Goal: Task Accomplishment & Management: Use online tool/utility

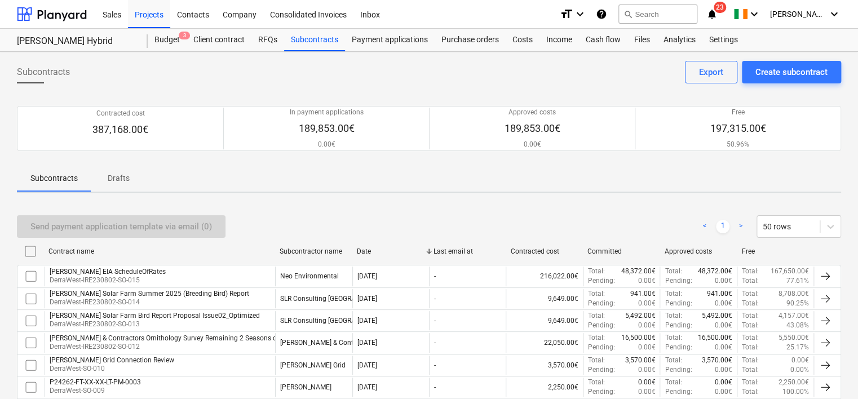
click at [516, 43] on div "Costs" at bounding box center [522, 40] width 34 height 23
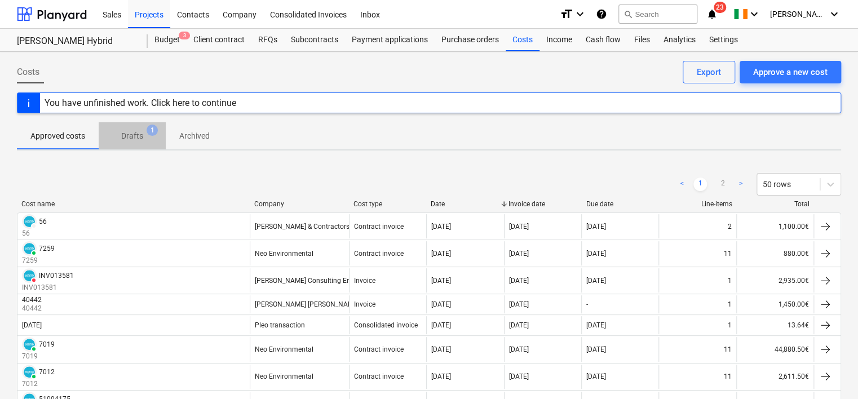
click at [134, 141] on p "Drafts" at bounding box center [132, 136] width 22 height 12
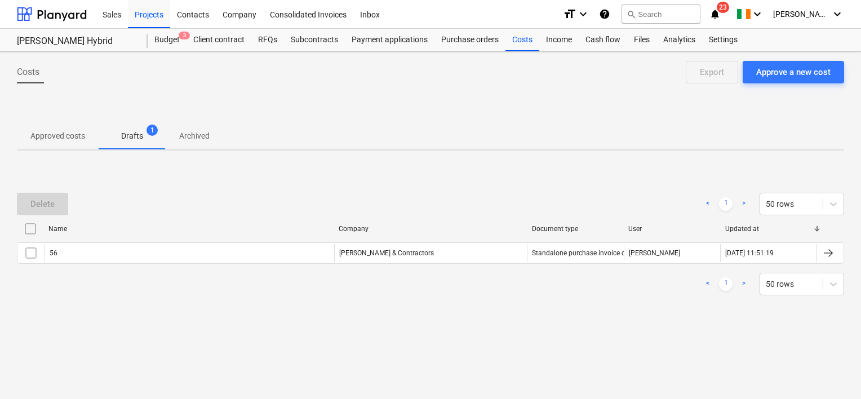
click at [88, 260] on div "56" at bounding box center [190, 253] width 290 height 18
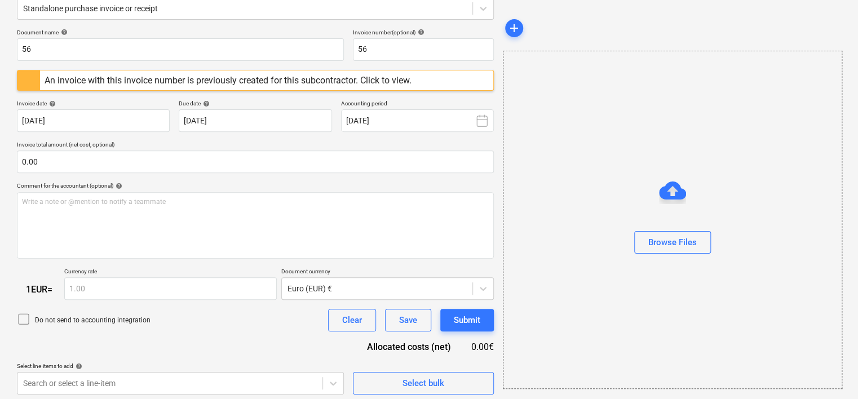
scroll to position [151, 0]
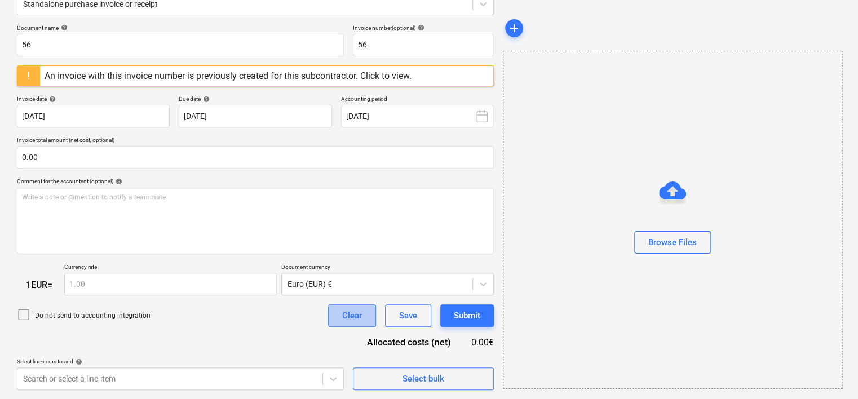
click at [358, 318] on div "Clear" at bounding box center [352, 315] width 20 height 15
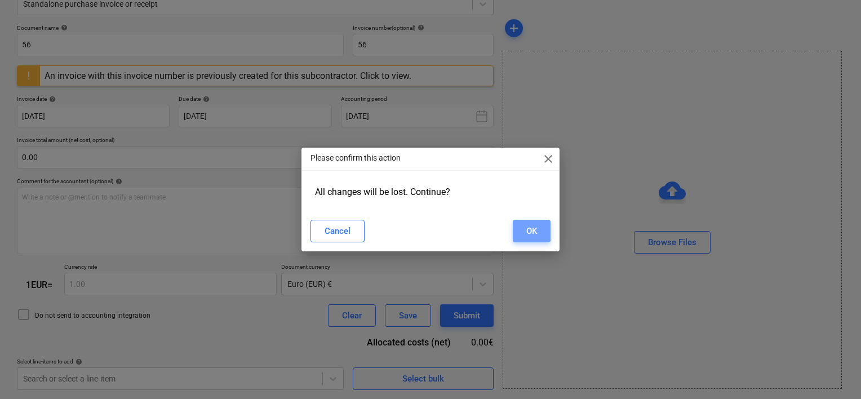
click at [523, 232] on button "OK" at bounding box center [532, 231] width 38 height 23
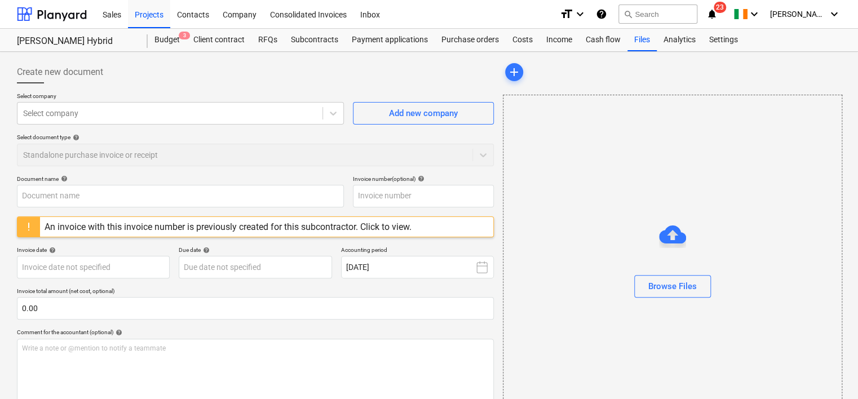
click at [310, 34] on div "Subcontracts" at bounding box center [314, 40] width 61 height 23
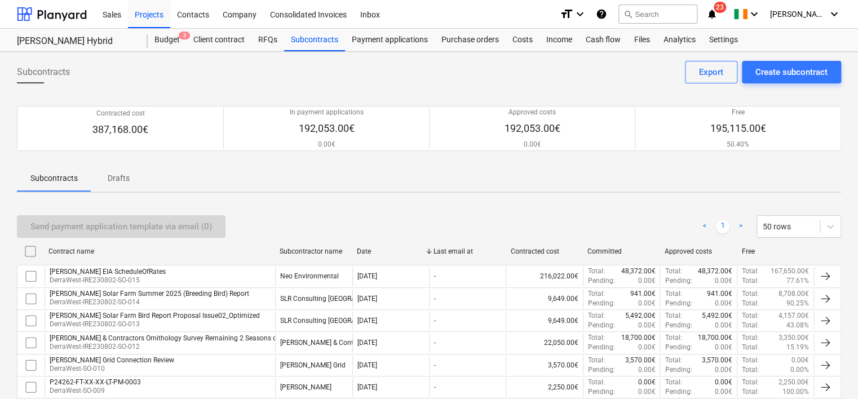
click at [527, 42] on div "Costs" at bounding box center [522, 40] width 34 height 23
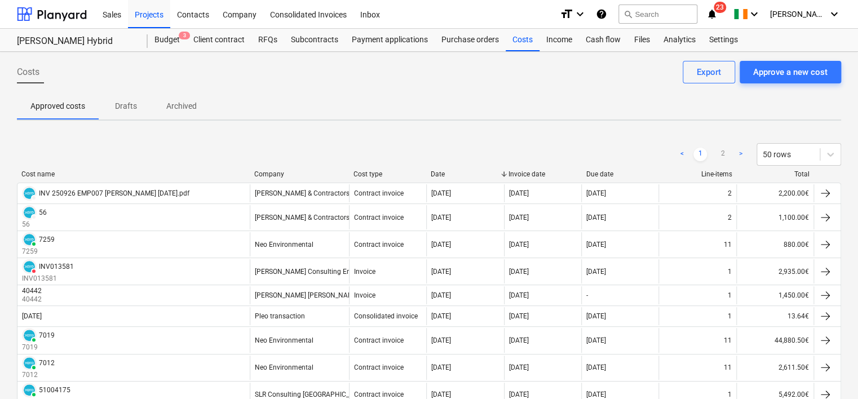
click at [150, 15] on div "Projects" at bounding box center [149, 13] width 42 height 29
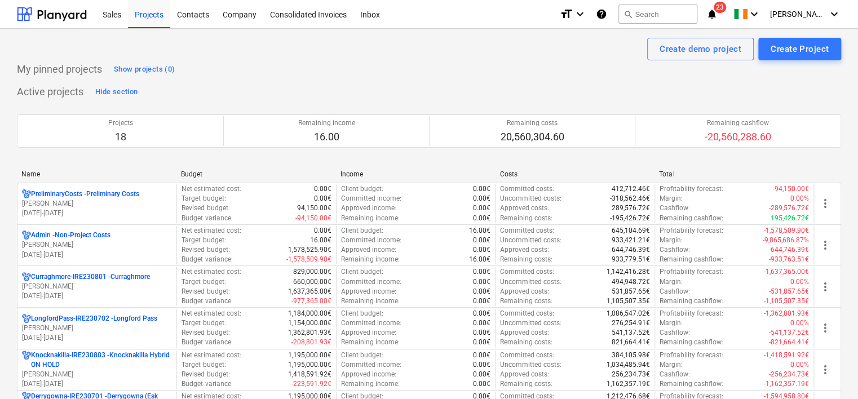
click at [92, 203] on p "U. Hannigan" at bounding box center [97, 204] width 150 height 10
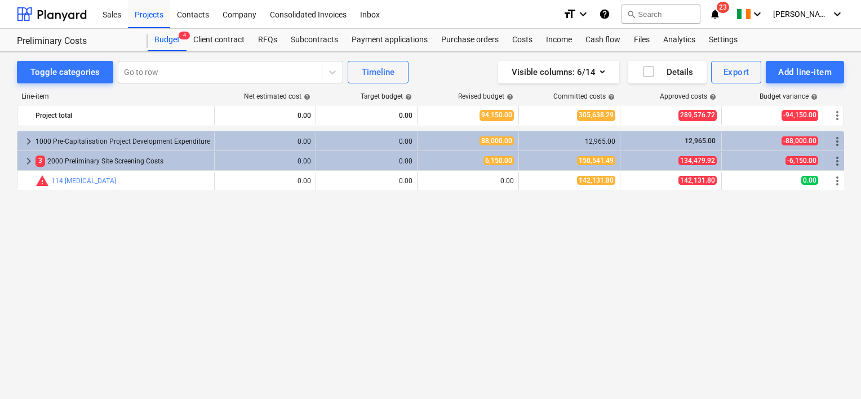
click at [311, 34] on div "Subcontracts" at bounding box center [314, 40] width 61 height 23
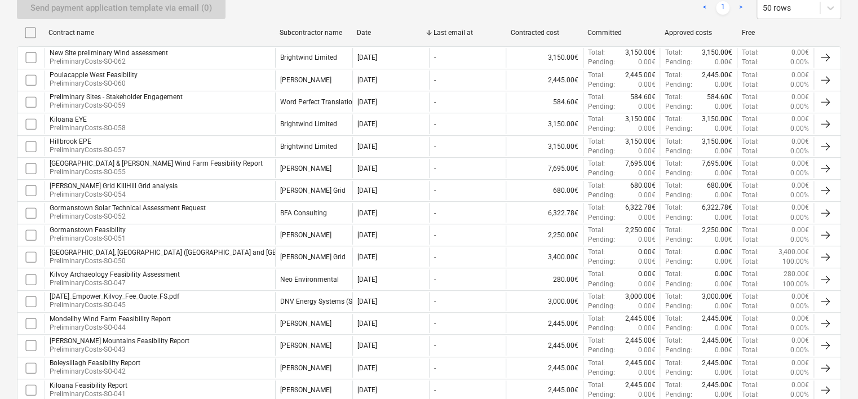
scroll to position [225, 0]
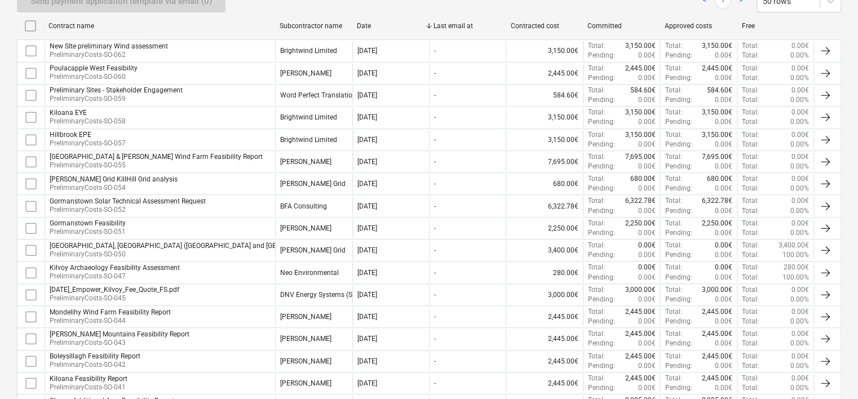
click at [146, 247] on div "Maddenstown south, Hillbrook Upper (Coolboy and Kennystown, Irishtown and Kilke…" at bounding box center [350, 246] width 600 height 8
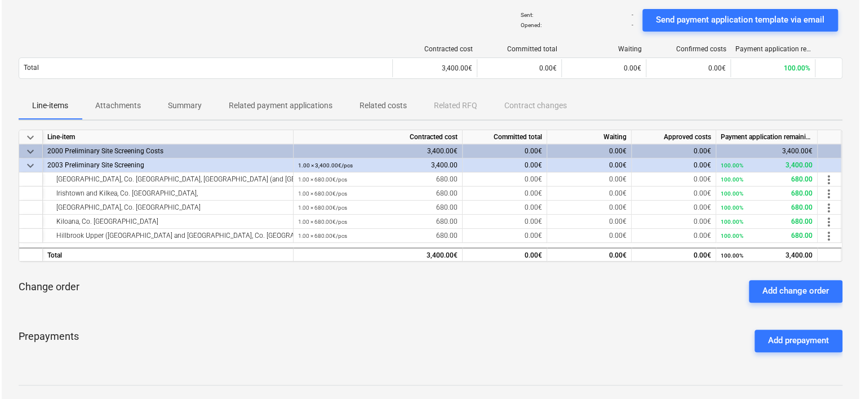
scroll to position [113, 0]
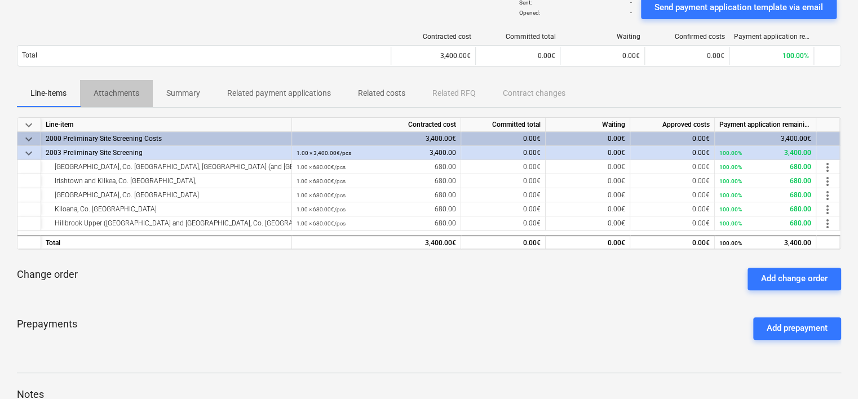
click at [118, 94] on p "Attachments" at bounding box center [117, 93] width 46 height 12
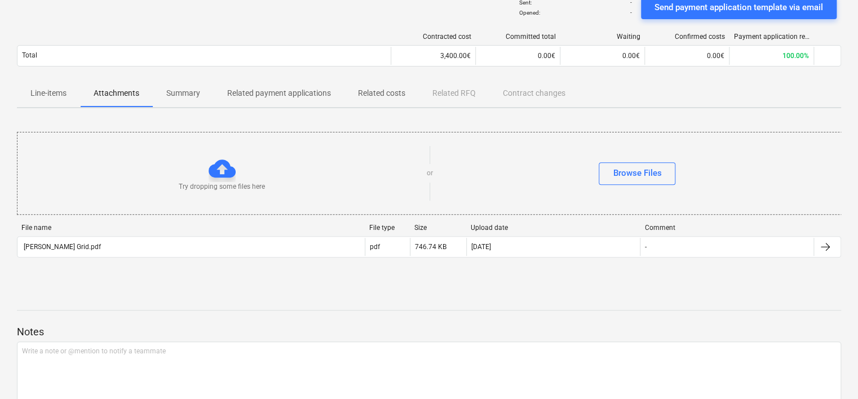
click at [85, 250] on div "Mullin Grid.pdf" at bounding box center [190, 247] width 347 height 18
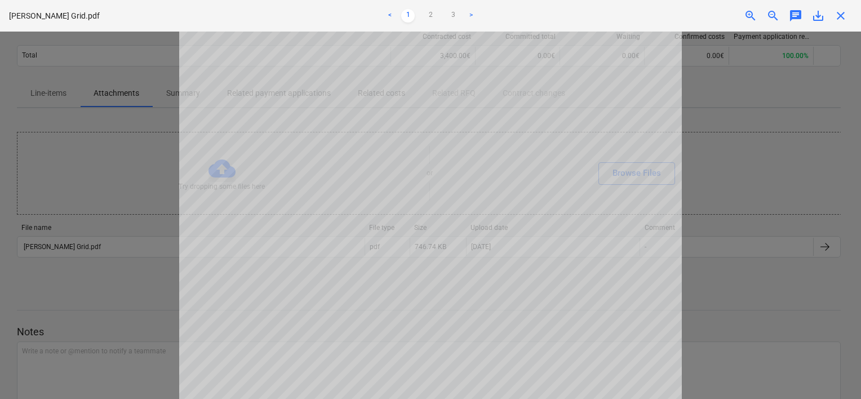
scroll to position [347, 0]
click at [433, 14] on link "2" at bounding box center [431, 16] width 14 height 14
click at [451, 15] on link "3" at bounding box center [453, 16] width 14 height 14
click at [427, 12] on link "2" at bounding box center [431, 16] width 14 height 14
click at [730, 23] on div "Project fetching failed" at bounding box center [703, 12] width 304 height 24
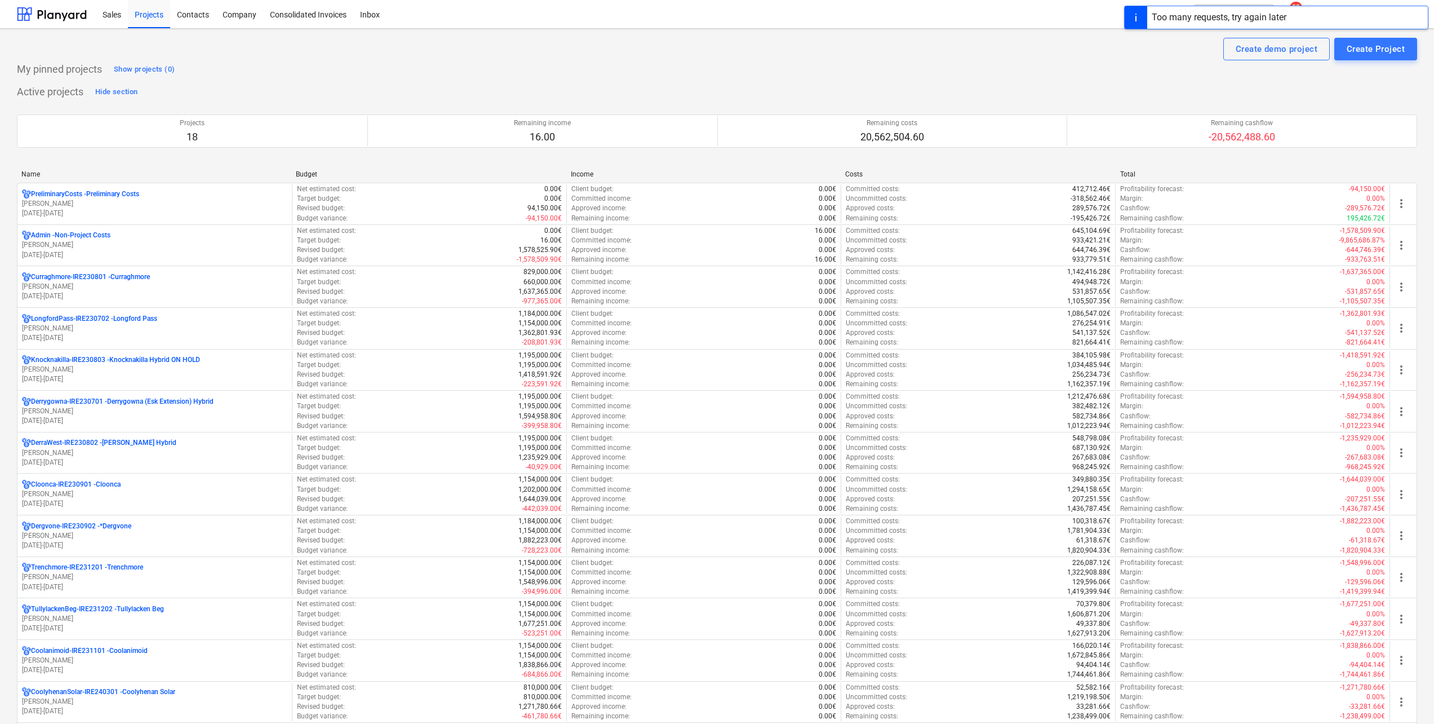
click at [153, 453] on p "A. O'Leary" at bounding box center [154, 453] width 265 height 10
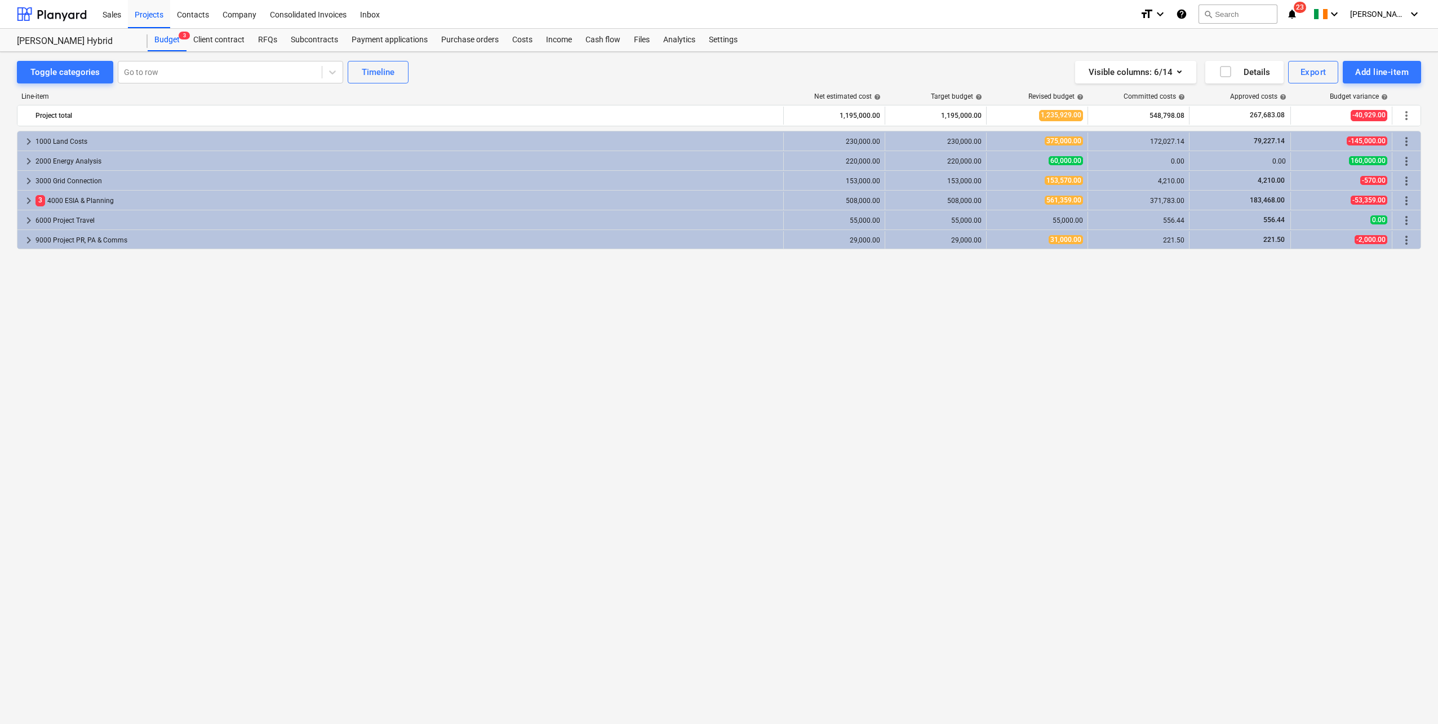
click at [522, 37] on div "Costs" at bounding box center [522, 40] width 34 height 23
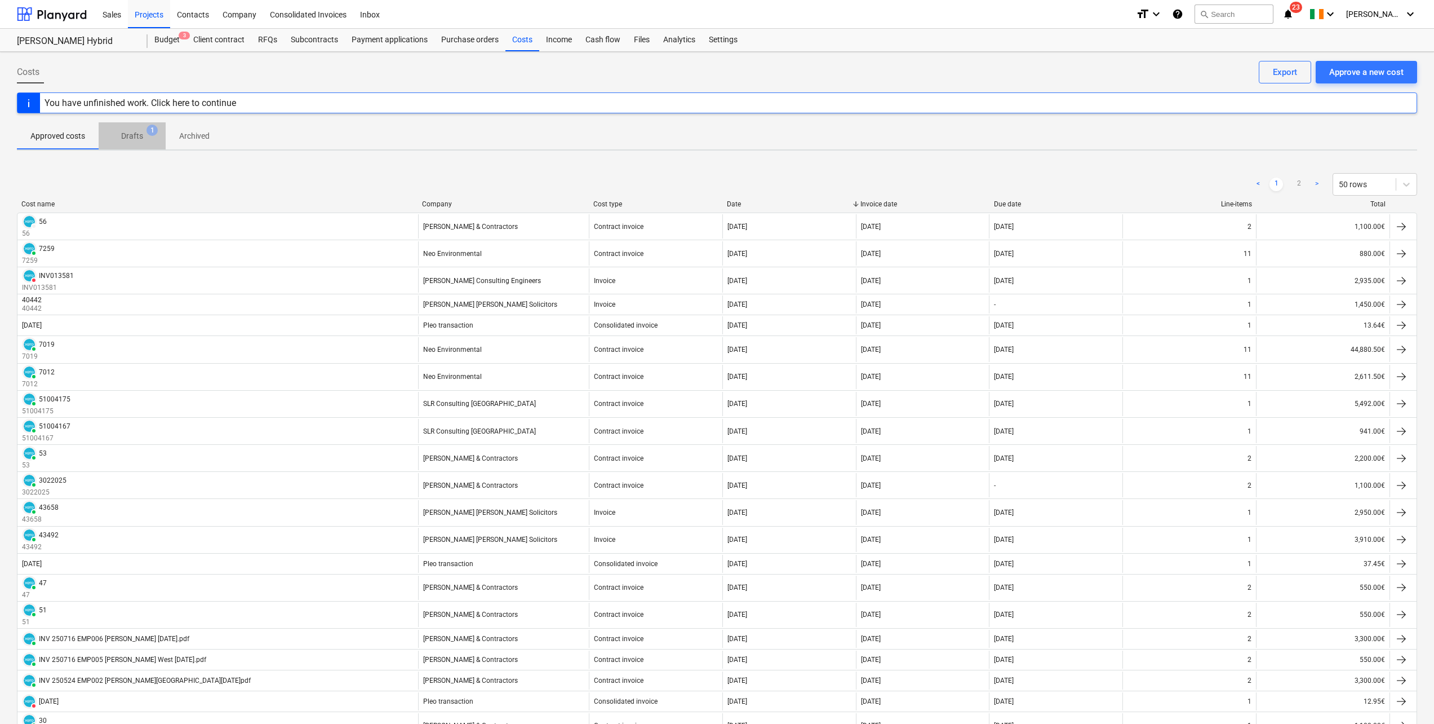
click at [125, 138] on p "Drafts" at bounding box center [132, 136] width 22 height 12
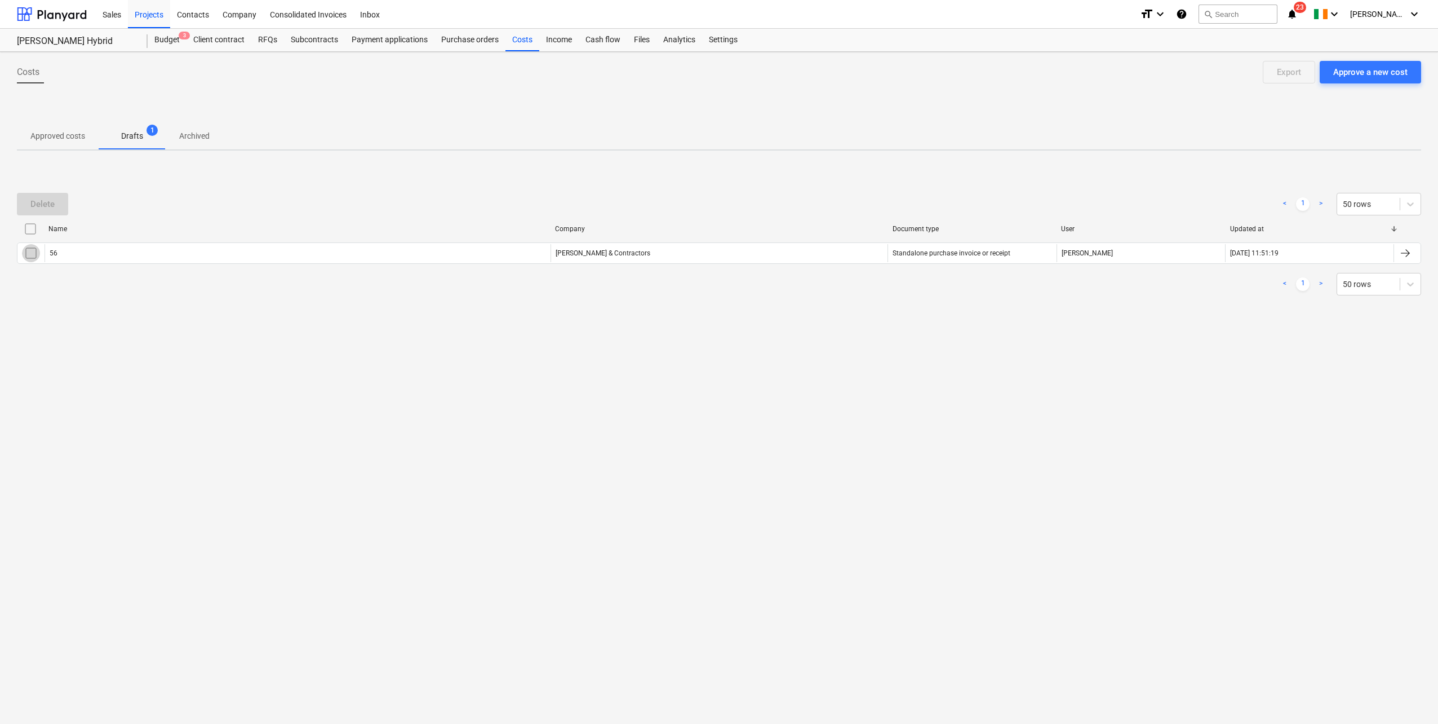
click at [29, 251] on input "checkbox" at bounding box center [31, 253] width 18 height 18
click at [32, 202] on div "Delete" at bounding box center [42, 204] width 24 height 15
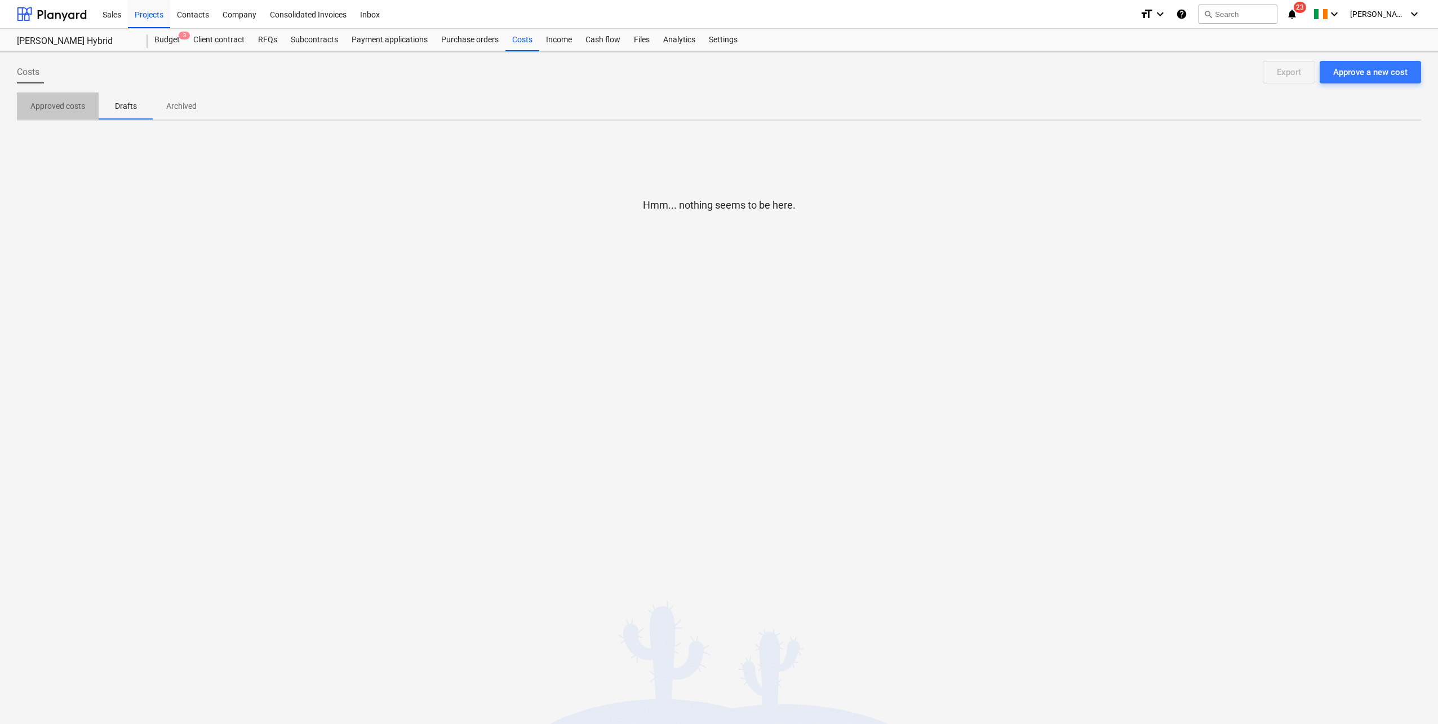
click at [85, 107] on p "Approved costs" at bounding box center [57, 106] width 55 height 12
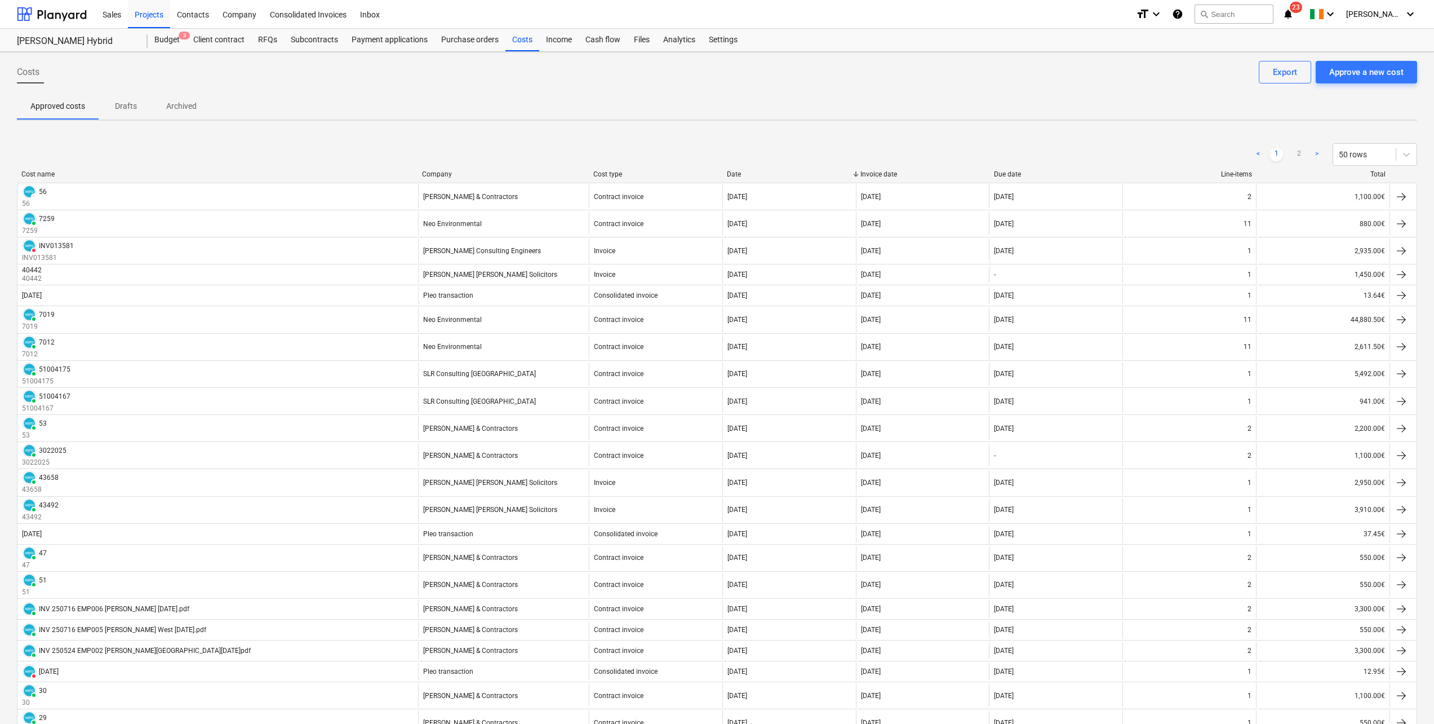
click at [1385, 73] on div "Approve a new cost" at bounding box center [1366, 72] width 74 height 15
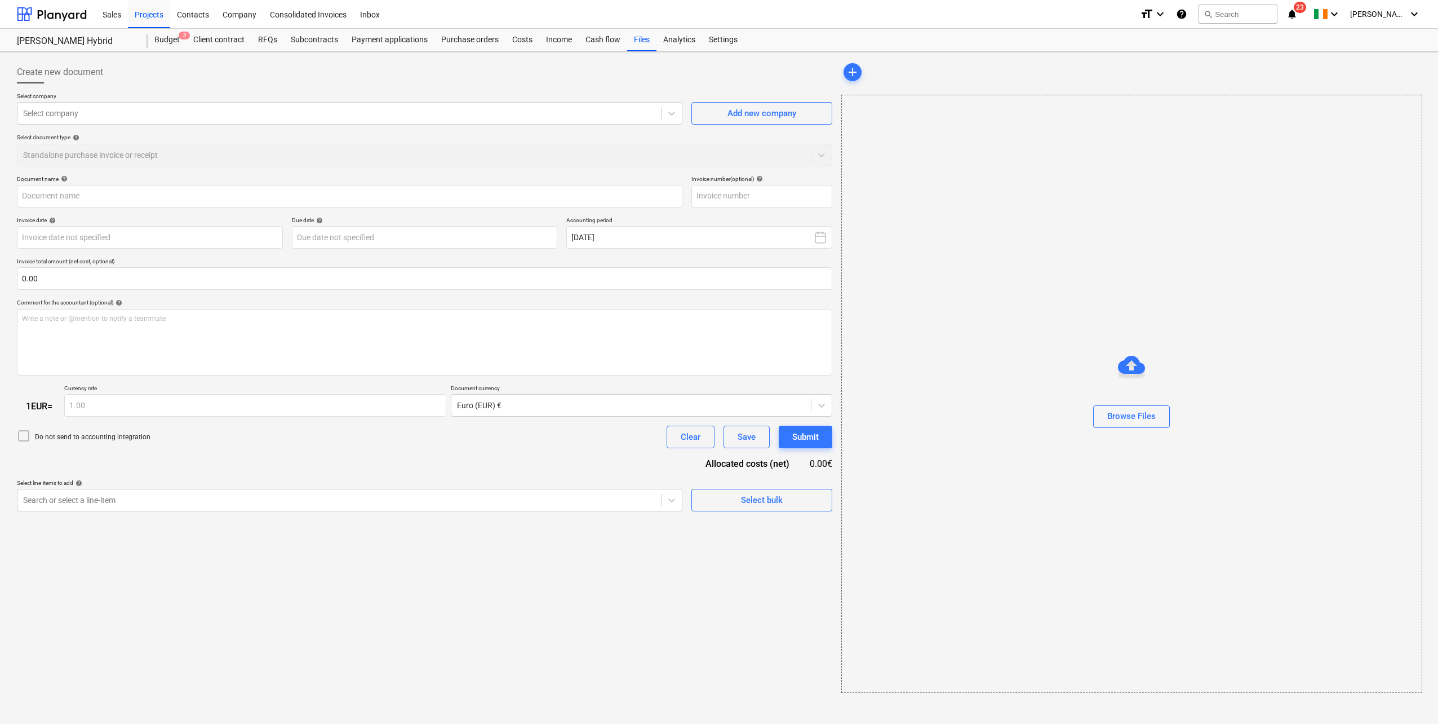
type input "INV 250926 EMP007 [PERSON_NAME] [DATE].pdf"
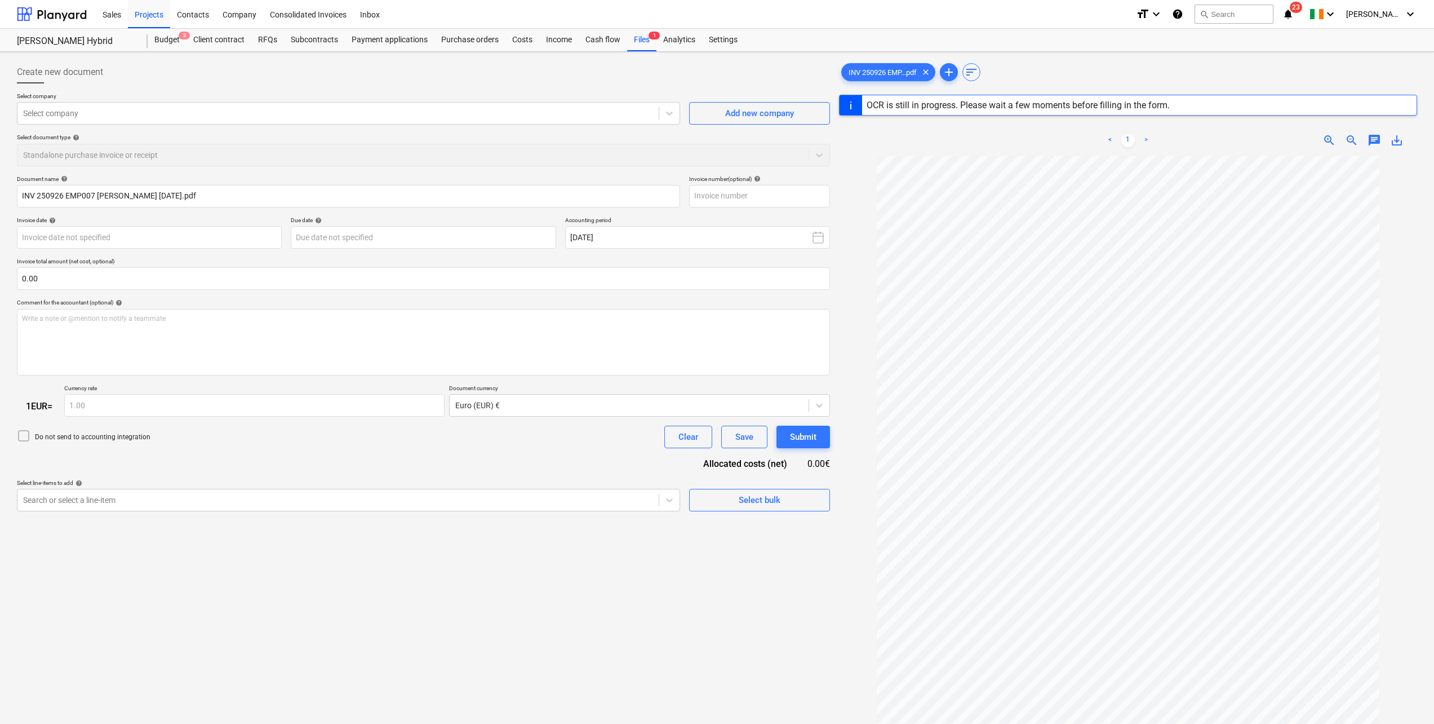
click at [159, 109] on div at bounding box center [338, 113] width 630 height 11
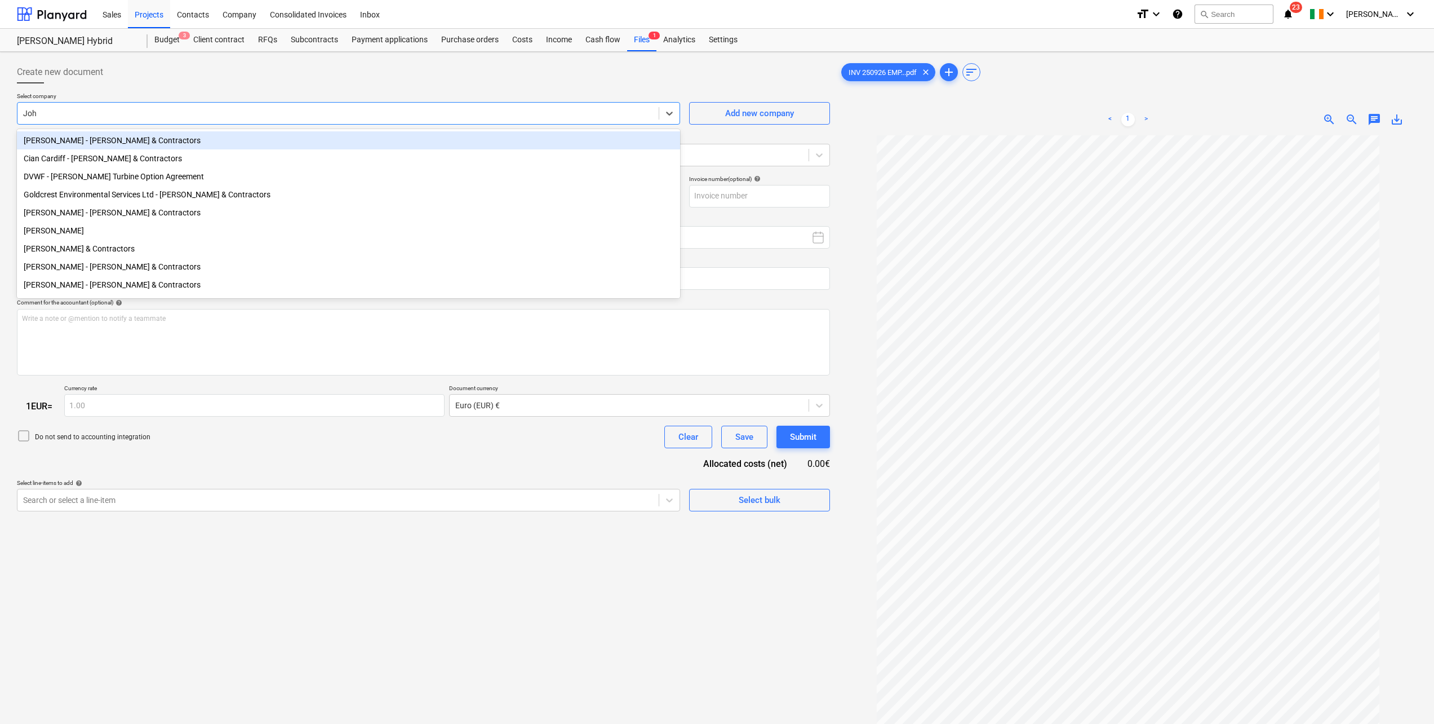
type input "John"
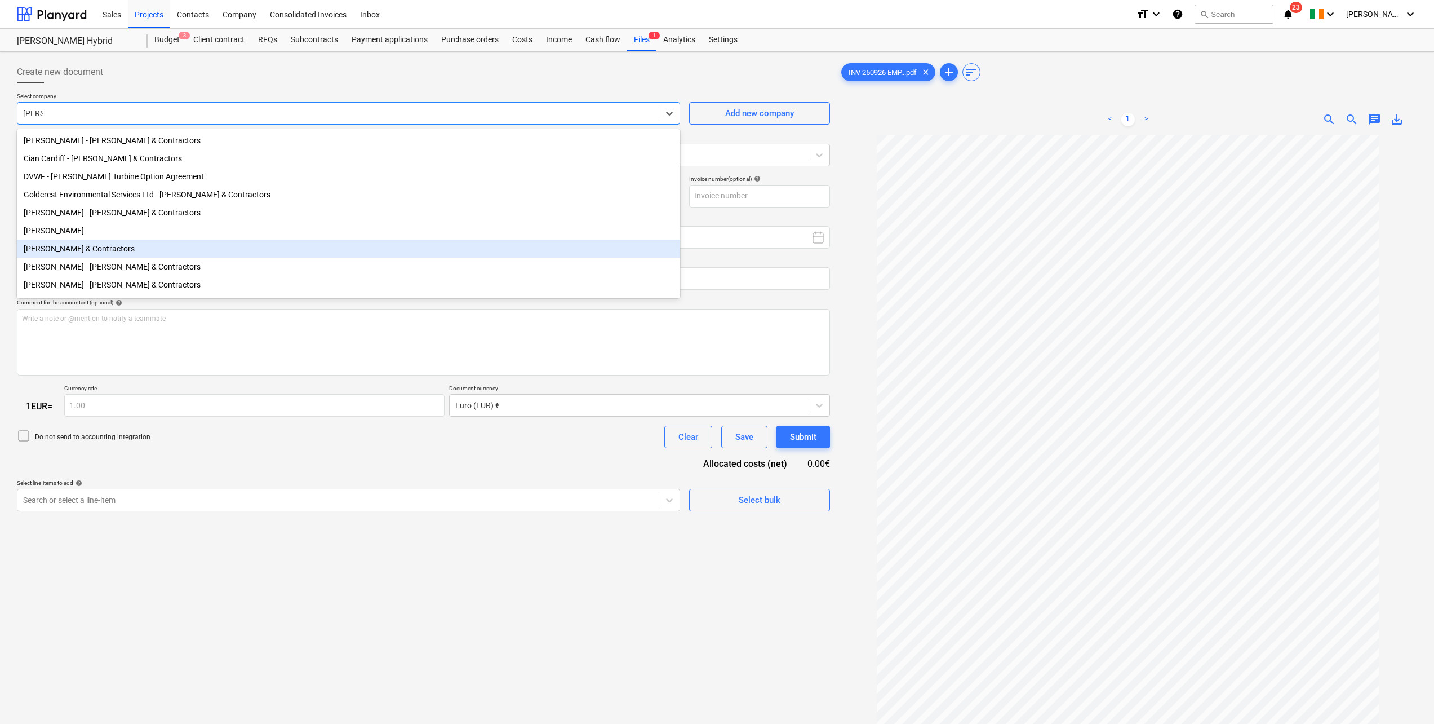
click at [124, 258] on div "John Murphy & Contractors" at bounding box center [348, 248] width 663 height 18
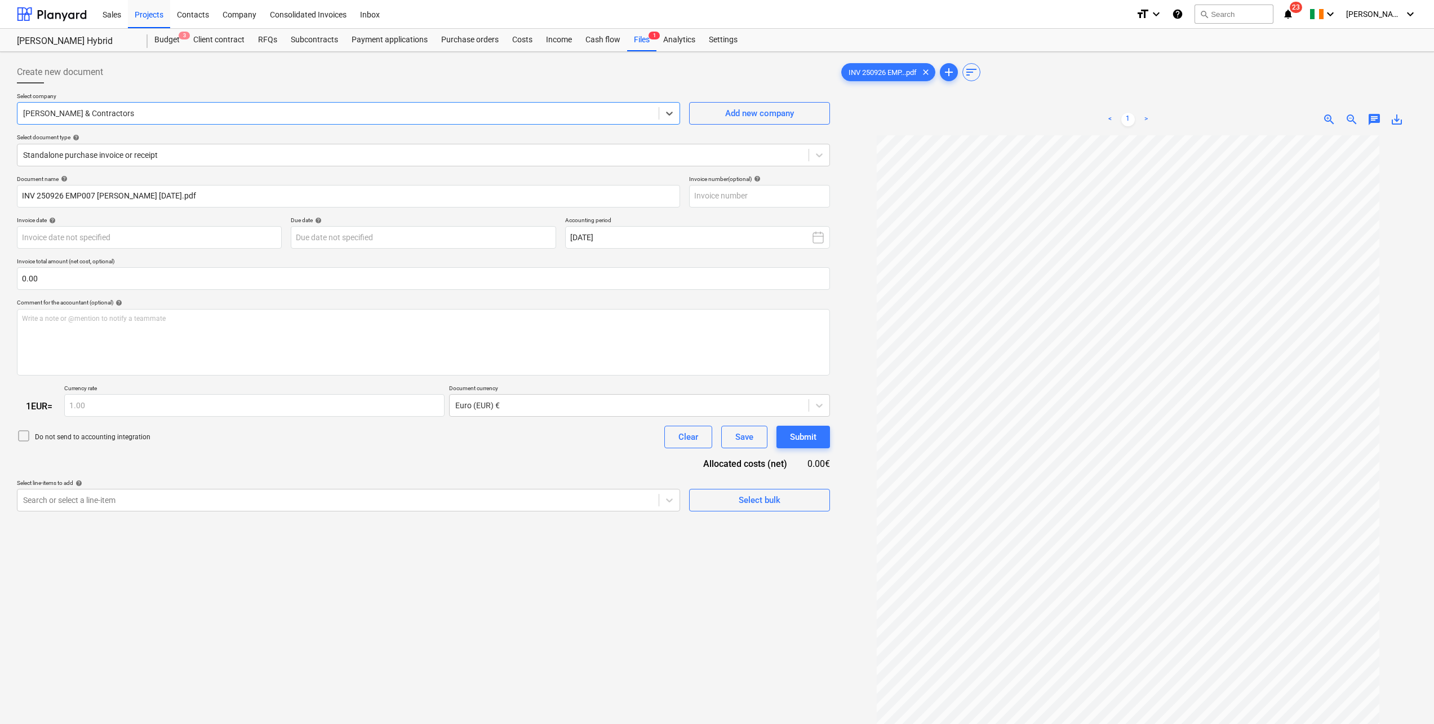
click at [82, 148] on div "Standalone purchase invoice or receipt" at bounding box center [412, 155] width 791 height 16
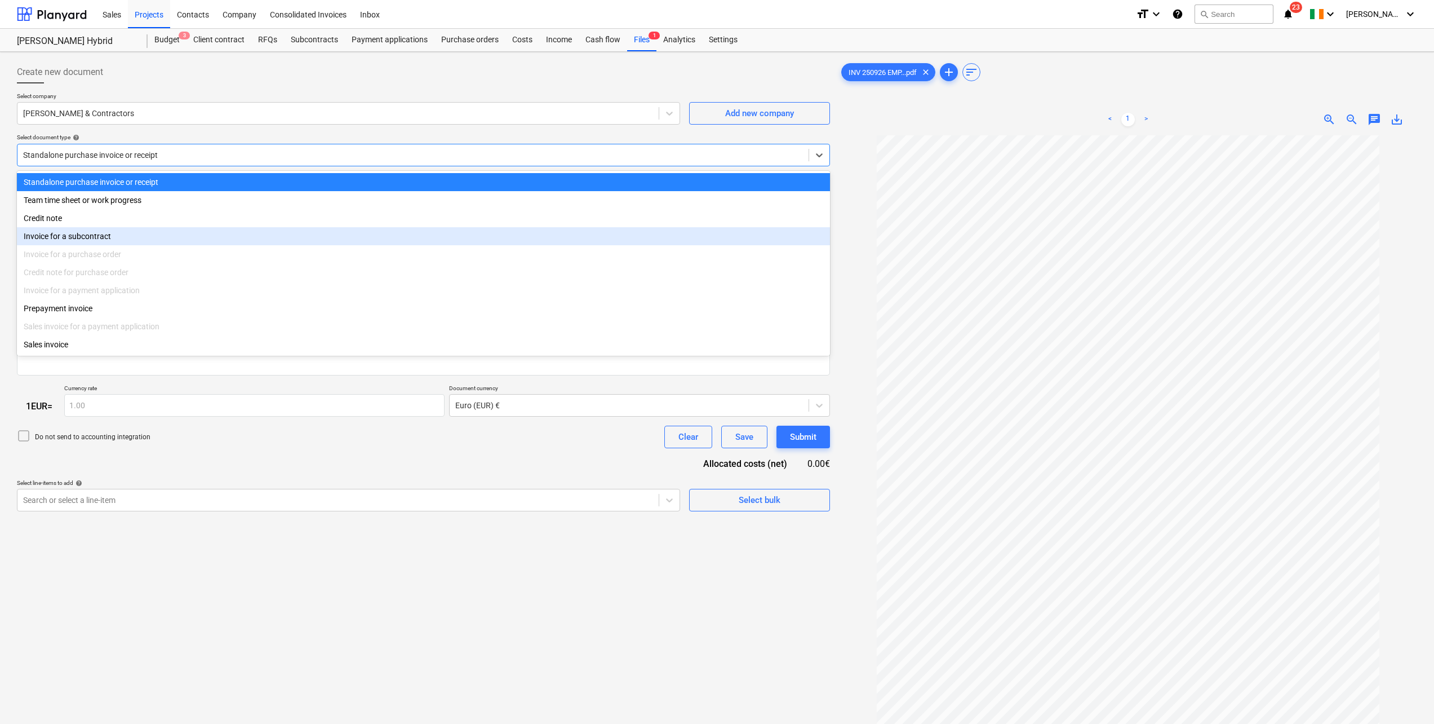
click at [107, 232] on div "Invoice for a subcontract" at bounding box center [423, 236] width 813 height 18
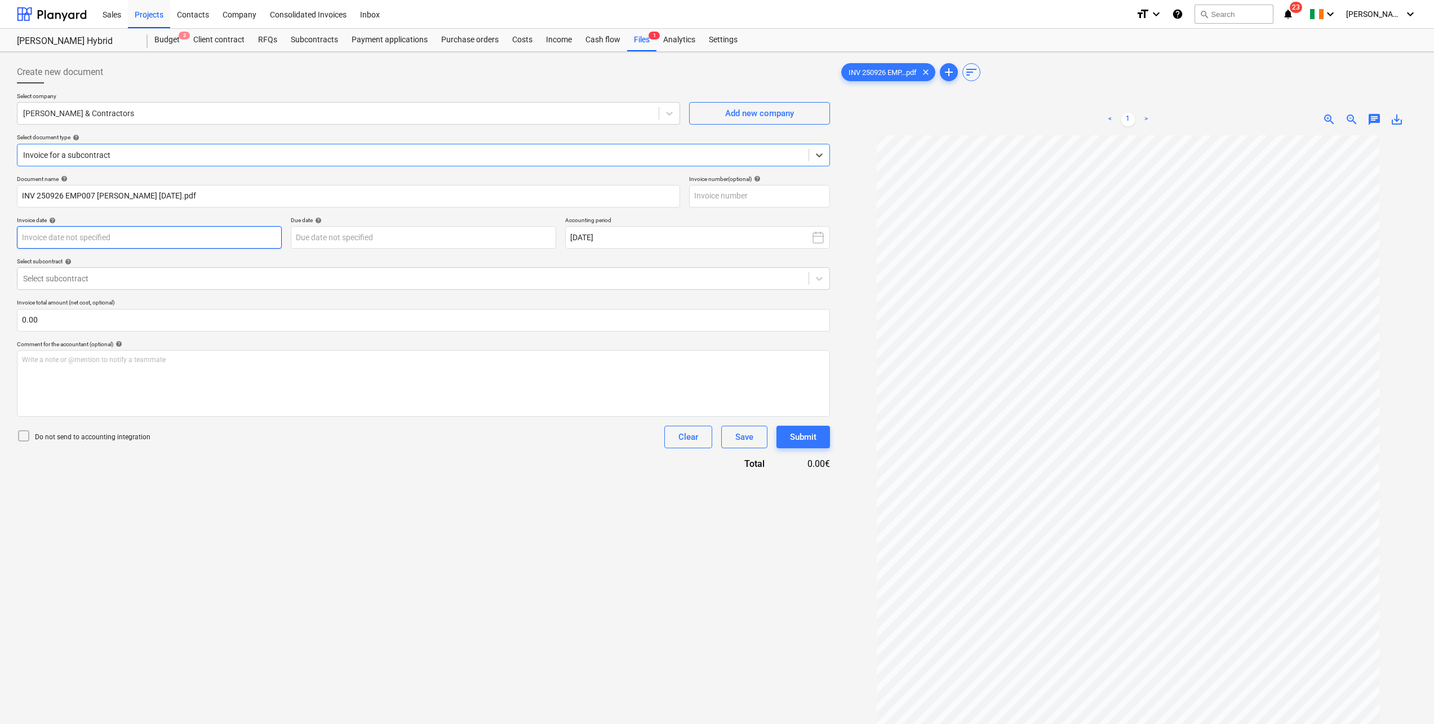
click at [108, 232] on body "Sales Projects Contacts Company Consolidated Invoices Inbox format_size keyboar…" at bounding box center [717, 362] width 1434 height 724
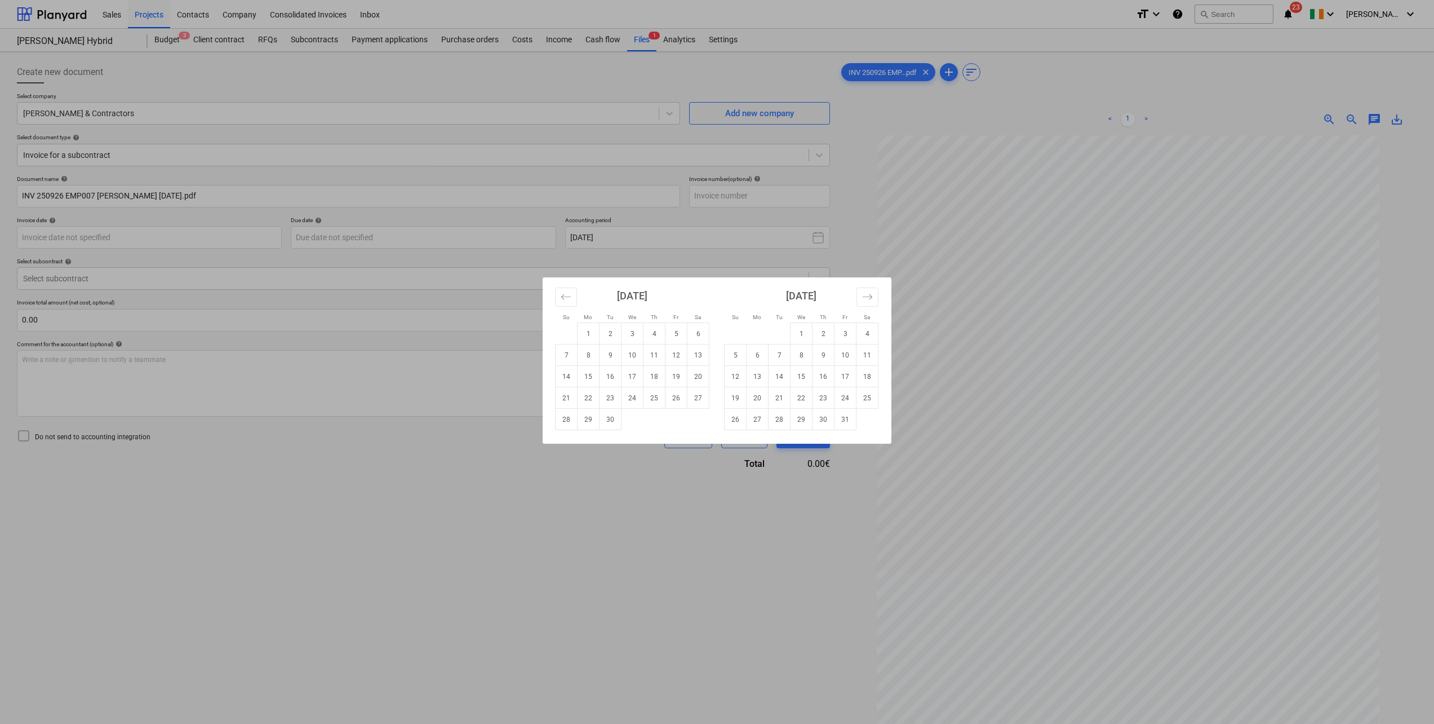
click at [676, 401] on td "26" at bounding box center [677, 397] width 22 height 21
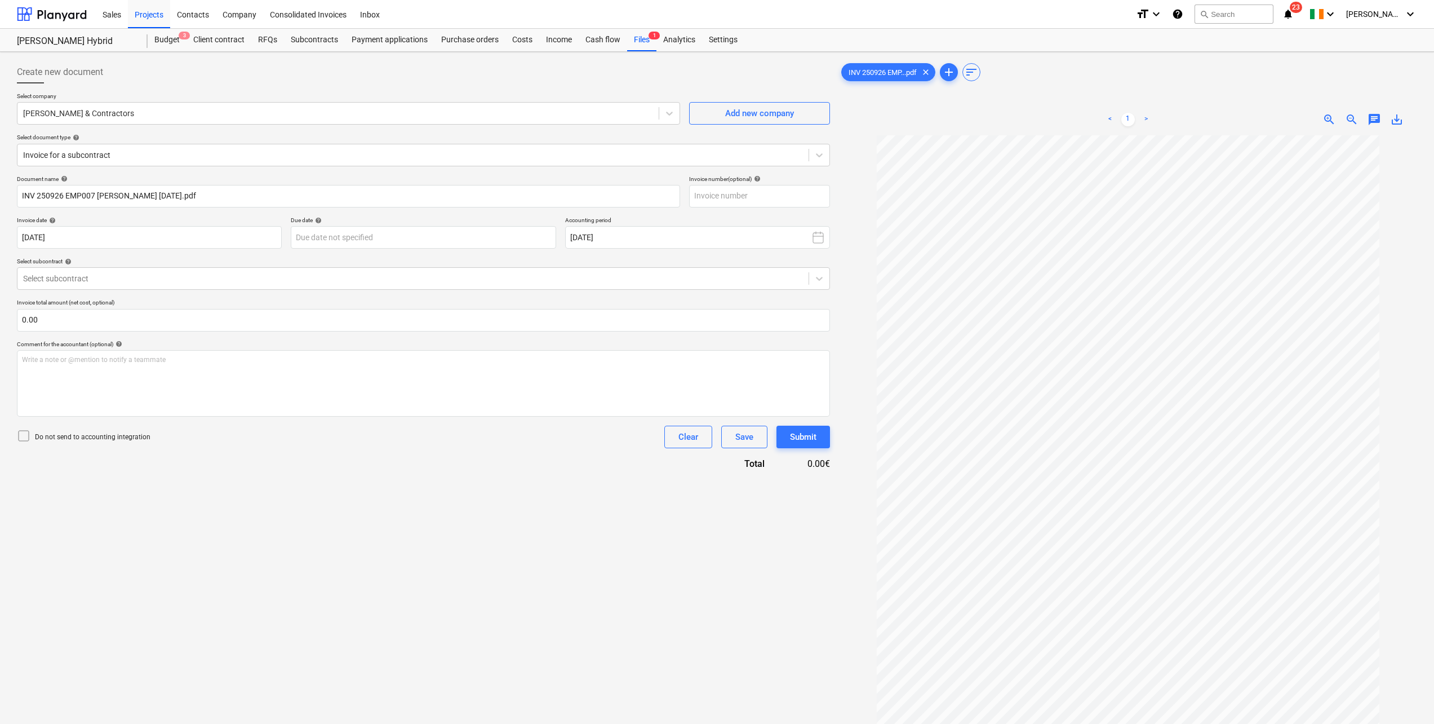
type input "26 Sep 2025"
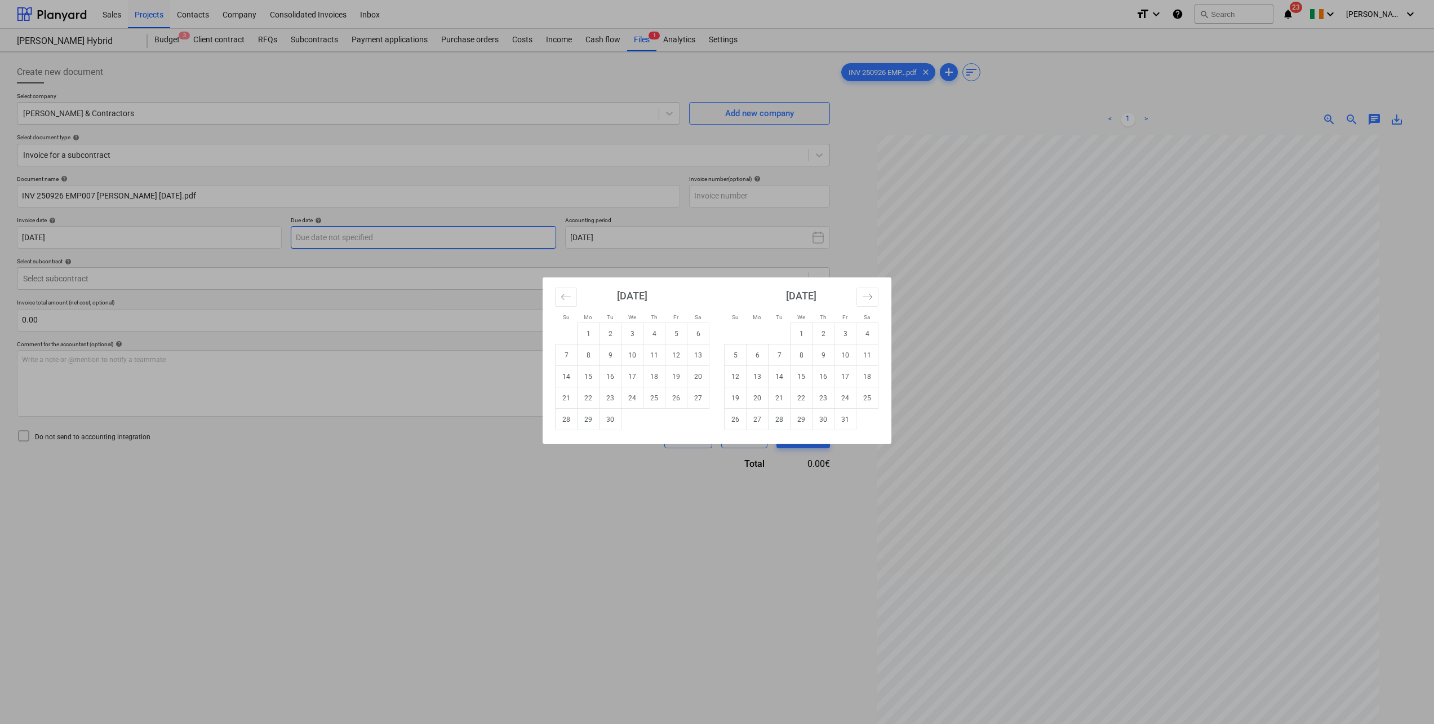
click at [369, 240] on body "Sales Projects Contacts Company Consolidated Invoices Inbox format_size keyboar…" at bounding box center [717, 362] width 1434 height 724
click at [805, 378] on td "15" at bounding box center [802, 376] width 22 height 21
type input "15 Oct 2025"
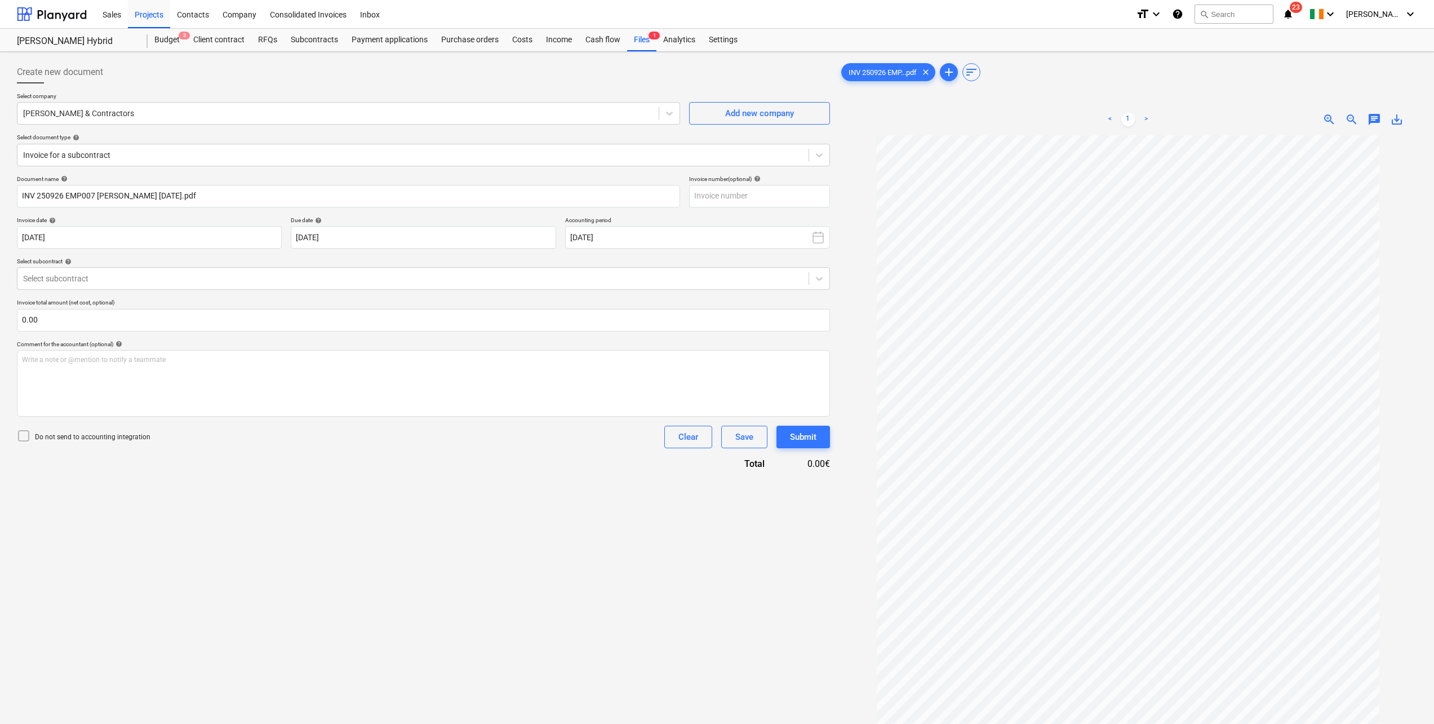
click at [94, 278] on div at bounding box center [413, 278] width 780 height 11
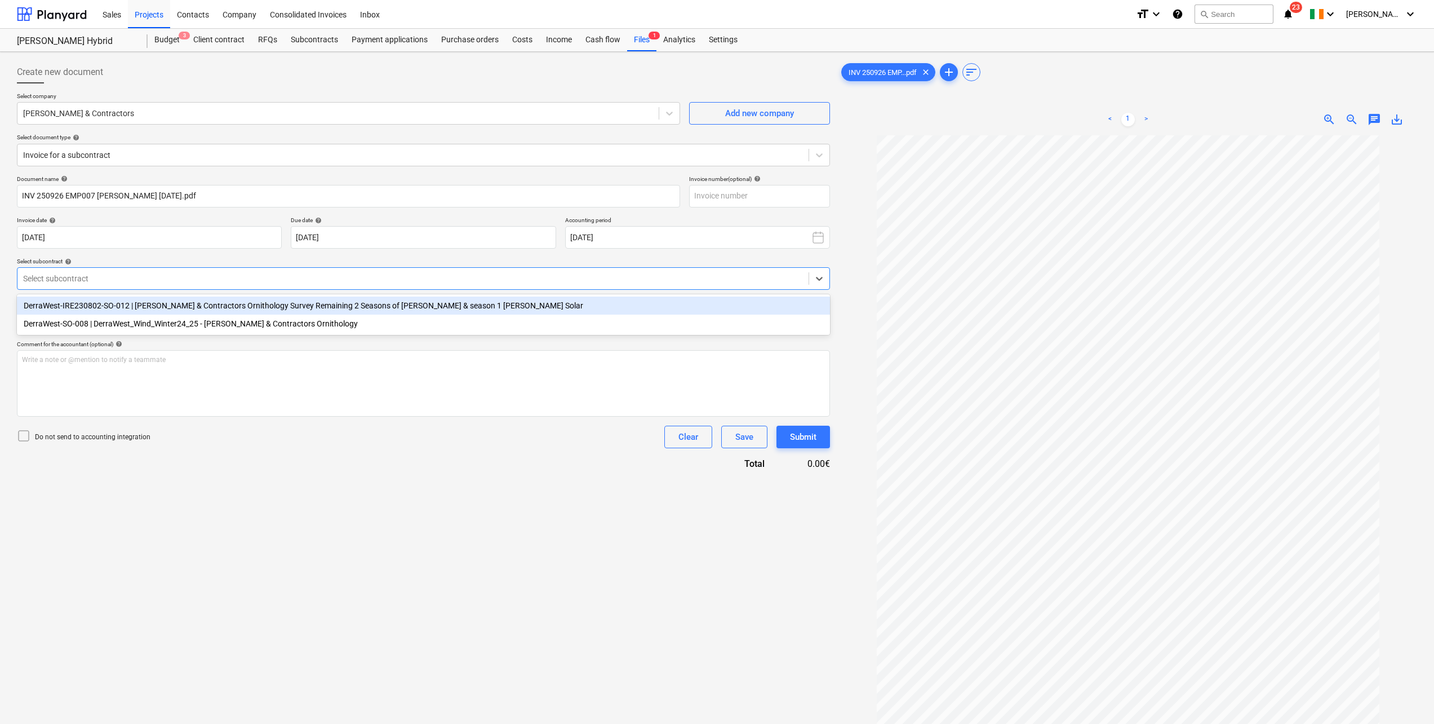
click at [107, 309] on div "DerraWest-IRE230802-SO-012 | John Murphy & Contractors Ornithology Survey Remai…" at bounding box center [423, 305] width 813 height 18
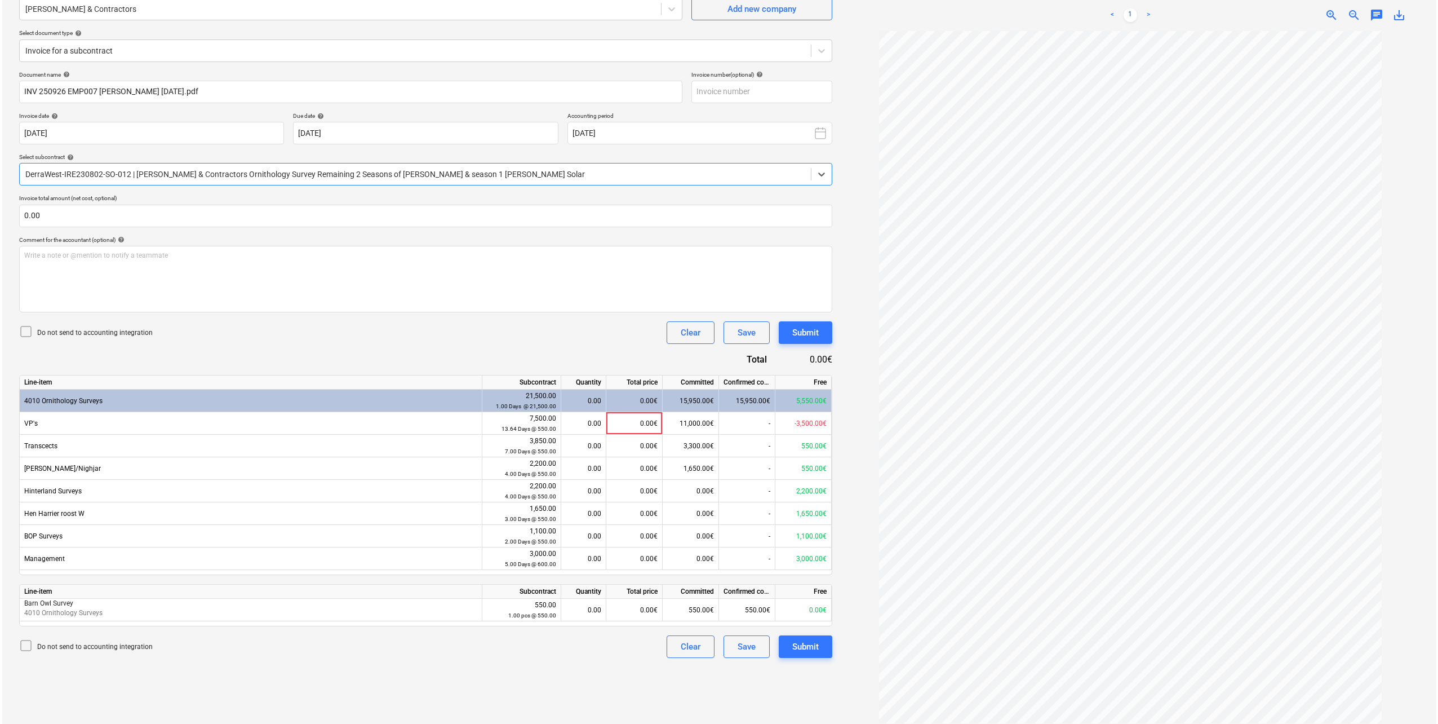
scroll to position [113, 0]
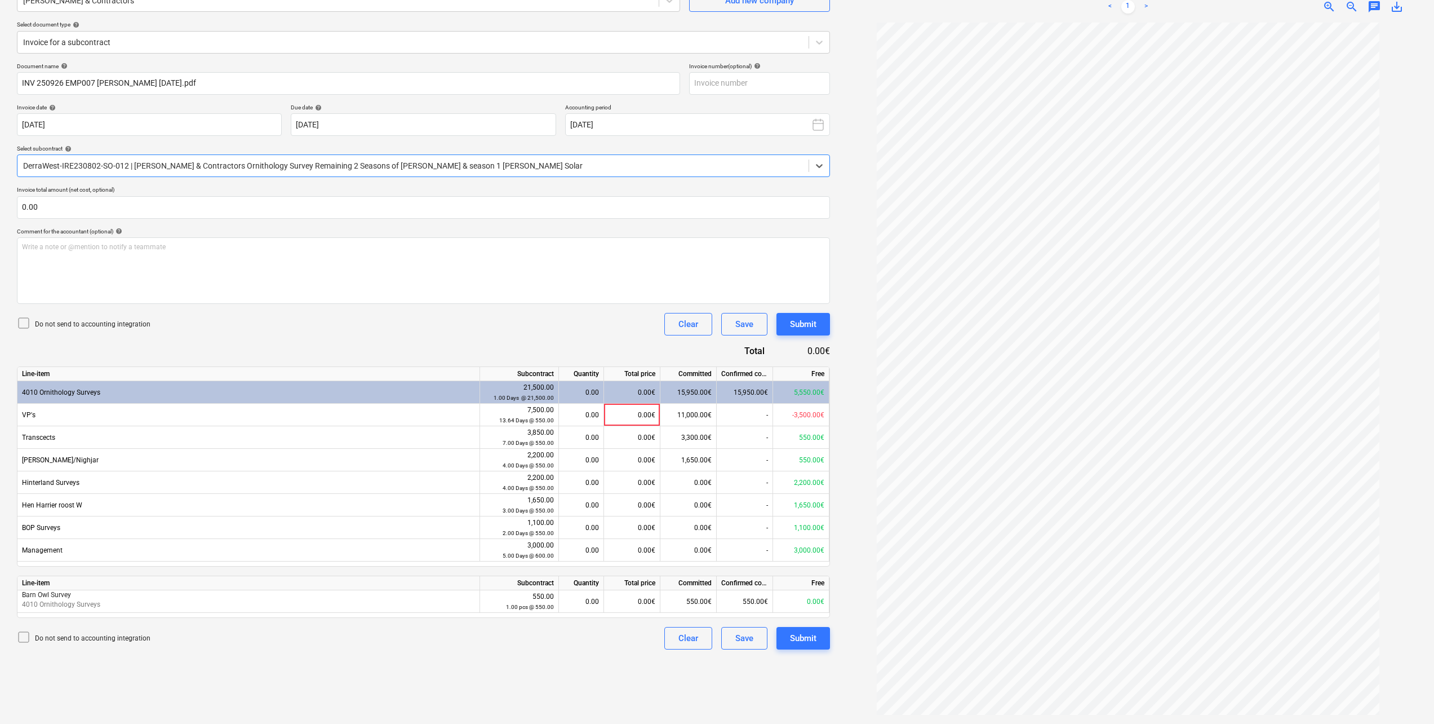
click at [591, 419] on div "0.00" at bounding box center [582, 414] width 36 height 23
type input "4"
click at [474, 320] on div "Do not send to accounting integration Clear Save Submit" at bounding box center [423, 324] width 813 height 23
click at [817, 641] on button "Submit" at bounding box center [804, 638] width 54 height 23
